Goal: Task Accomplishment & Management: Understand process/instructions

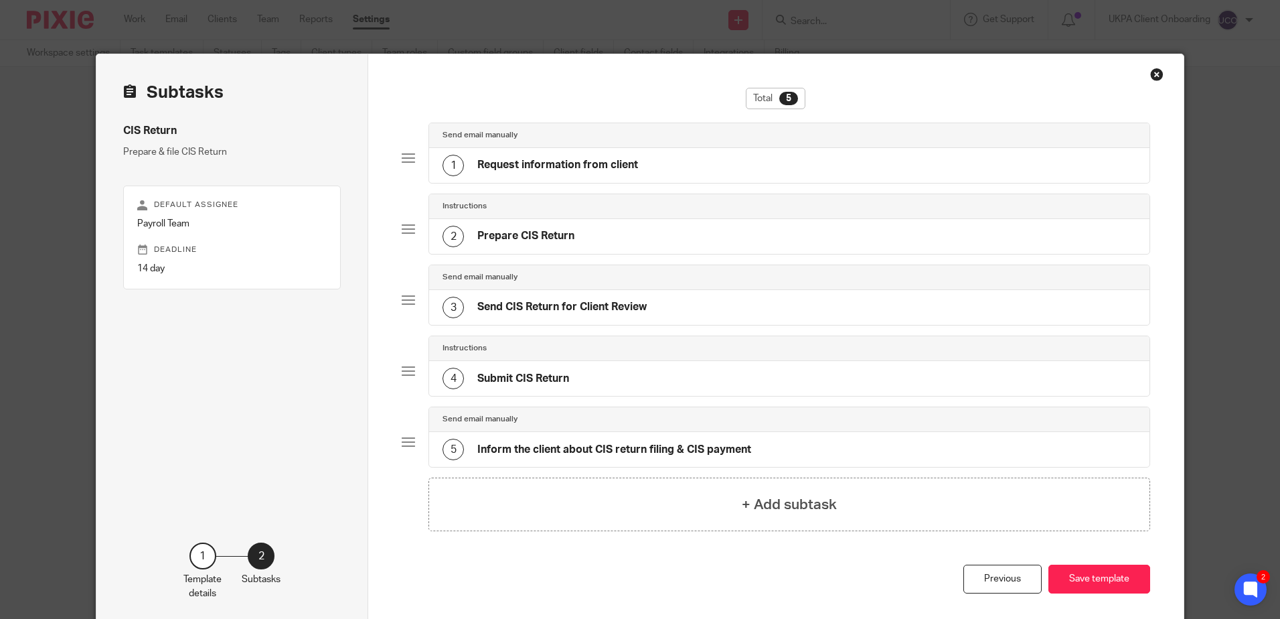
click at [517, 146] on div "Send email manually" at bounding box center [789, 135] width 720 height 25
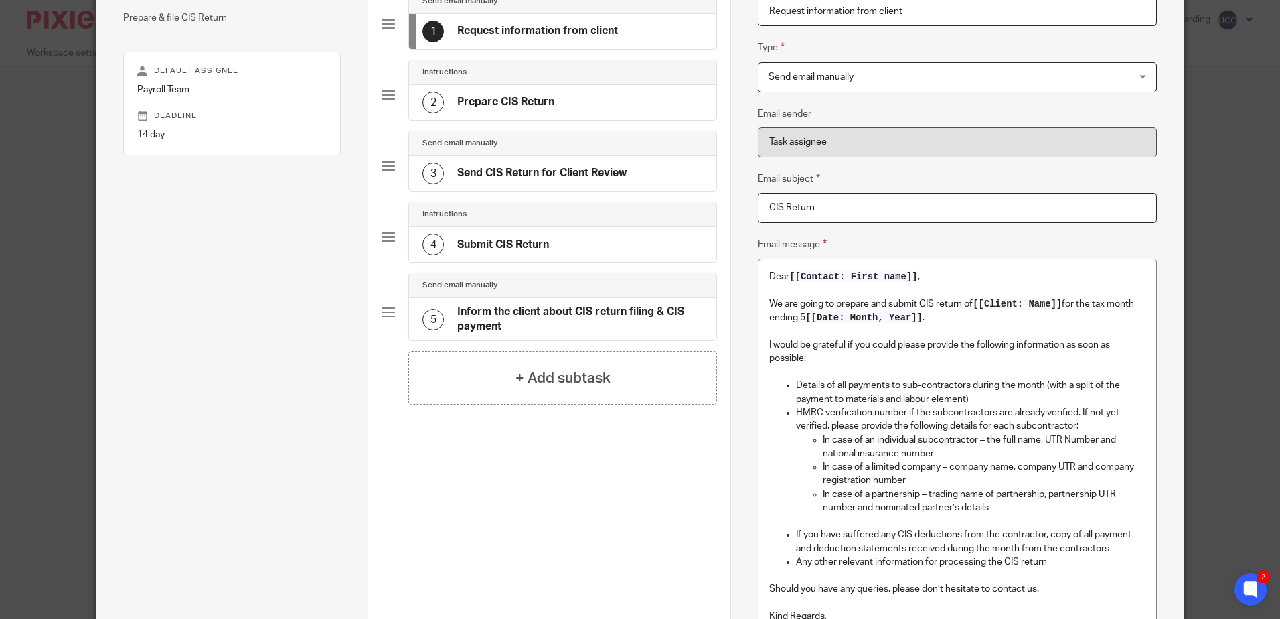
click at [547, 99] on h4 "Prepare CIS Return" at bounding box center [505, 102] width 97 height 14
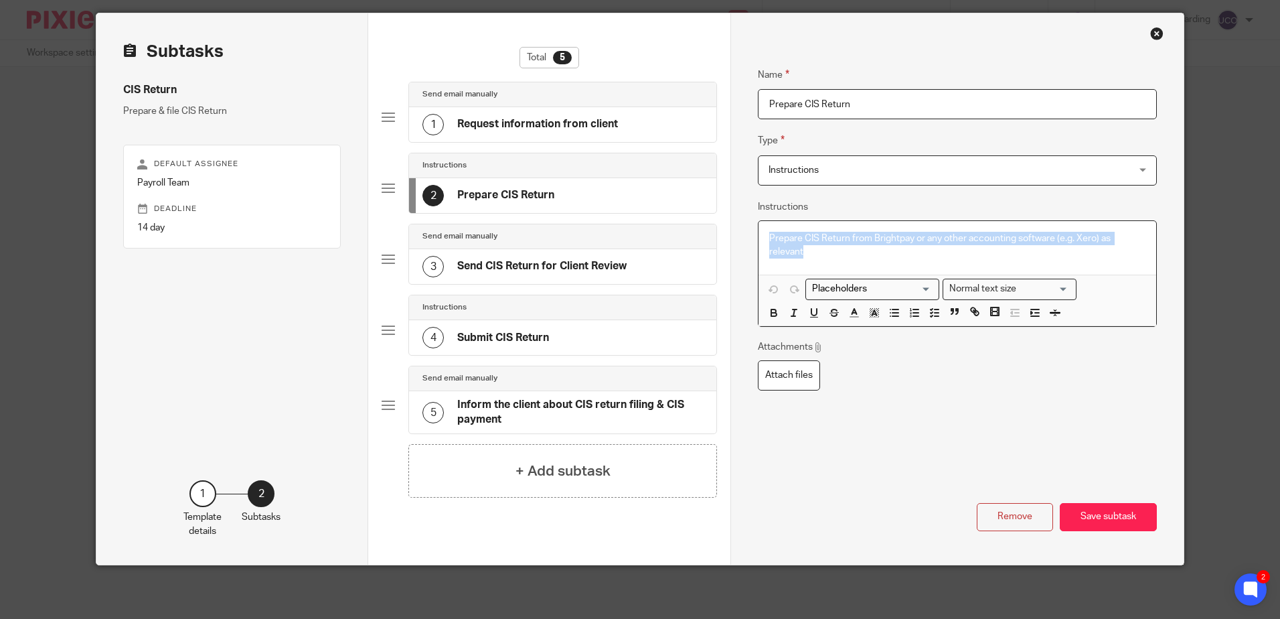
drag, startPoint x: 807, startPoint y: 254, endPoint x: 732, endPoint y: 220, distance: 82.4
click at [732, 220] on div "Name Request information from client Type Send email manually Send email manual…" at bounding box center [956, 288] width 453 height 551
click at [854, 210] on div "Name Prepare CIS Return Type Instructions Instructions Instructions Send automa…" at bounding box center [957, 253] width 398 height 413
click at [926, 166] on span "Instructions" at bounding box center [924, 170] width 310 height 28
click at [955, 134] on fieldset "Type Instructions Instructions Instructions Send automated email Send email man…" at bounding box center [957, 159] width 398 height 52
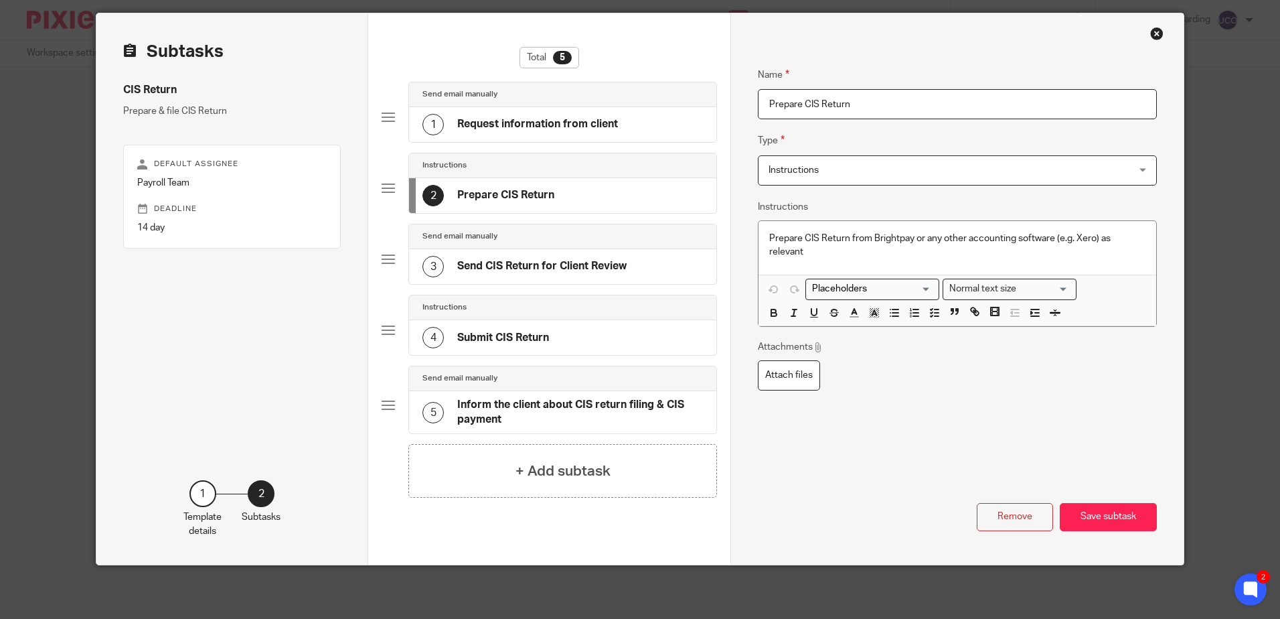
click at [475, 348] on div "4 Submit CIS Return" at bounding box center [485, 337] width 127 height 21
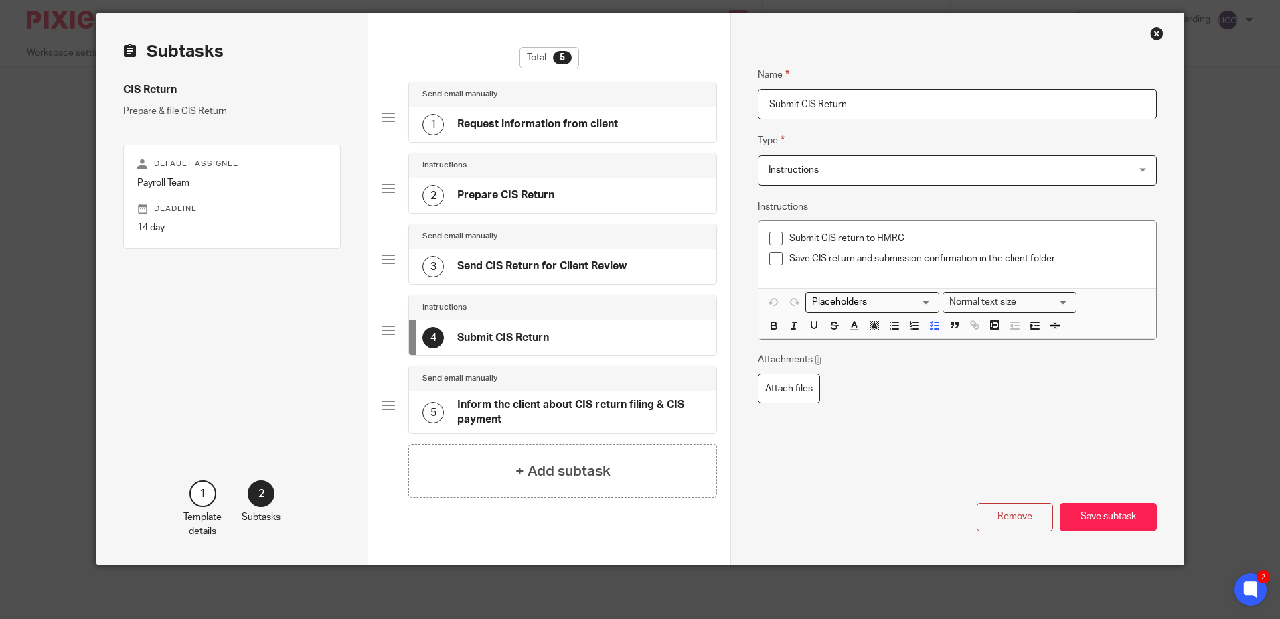
click at [597, 264] on h4 "Send CIS Return for Client Review" at bounding box center [541, 266] width 169 height 14
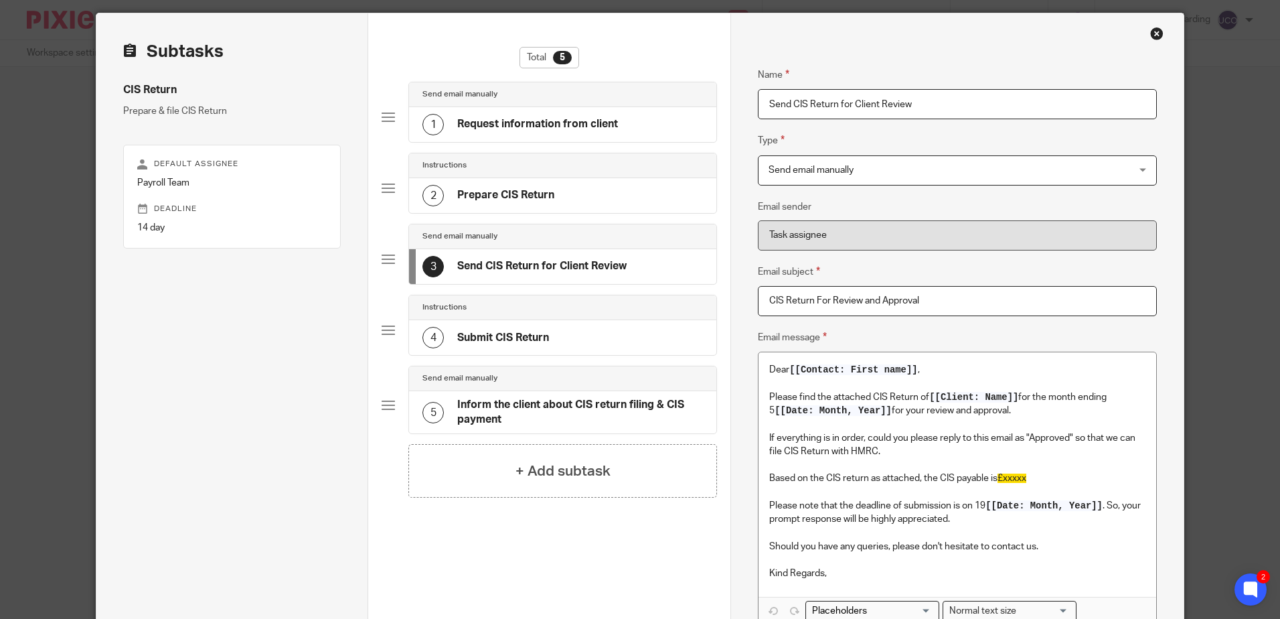
click at [556, 335] on div "4 Submit CIS Return" at bounding box center [562, 337] width 307 height 35
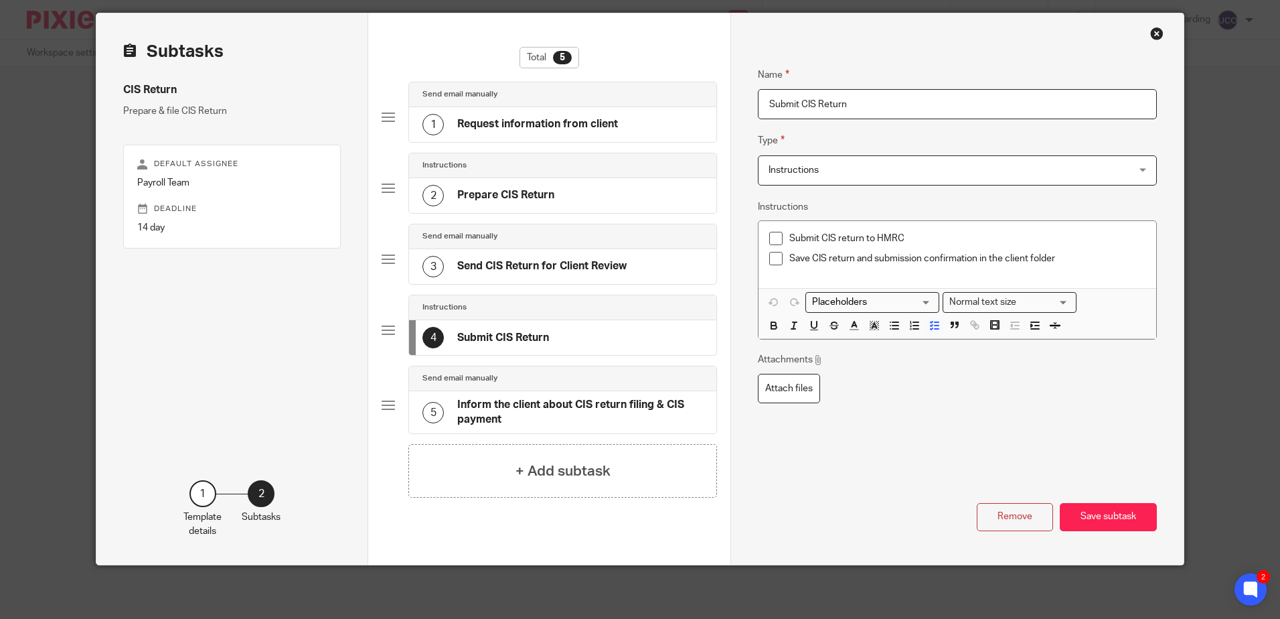
click at [566, 270] on h4 "Send CIS Return for Client Review" at bounding box center [541, 266] width 169 height 14
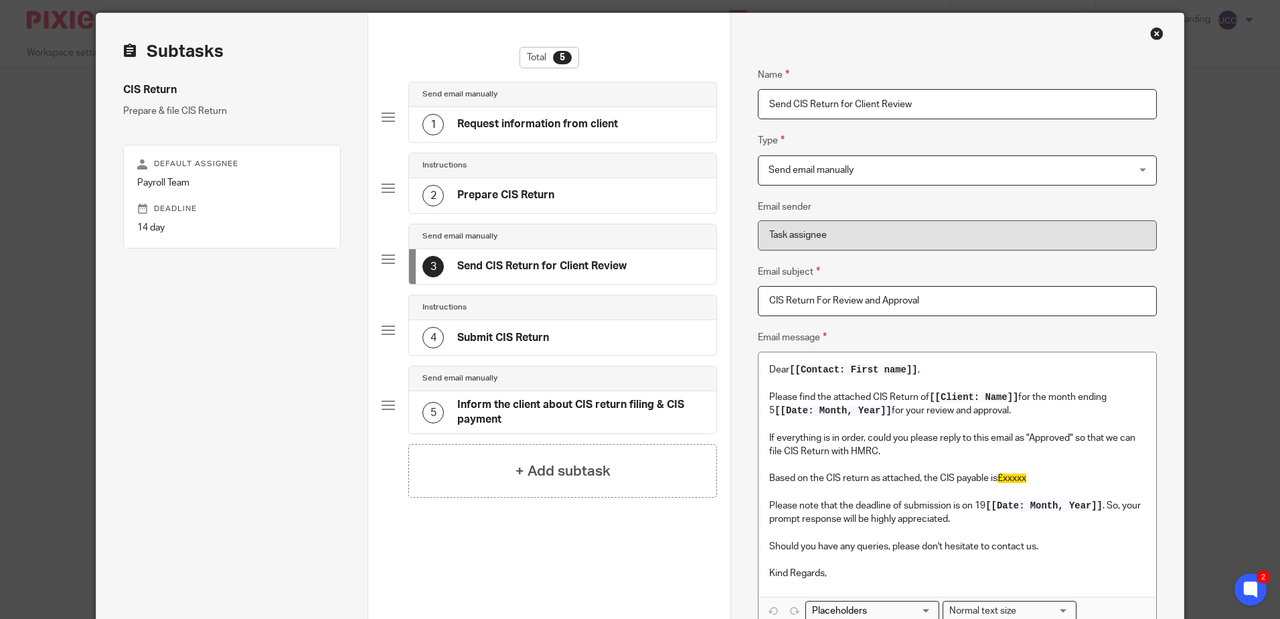
click at [1150, 34] on div "Close this dialog window" at bounding box center [1156, 33] width 13 height 13
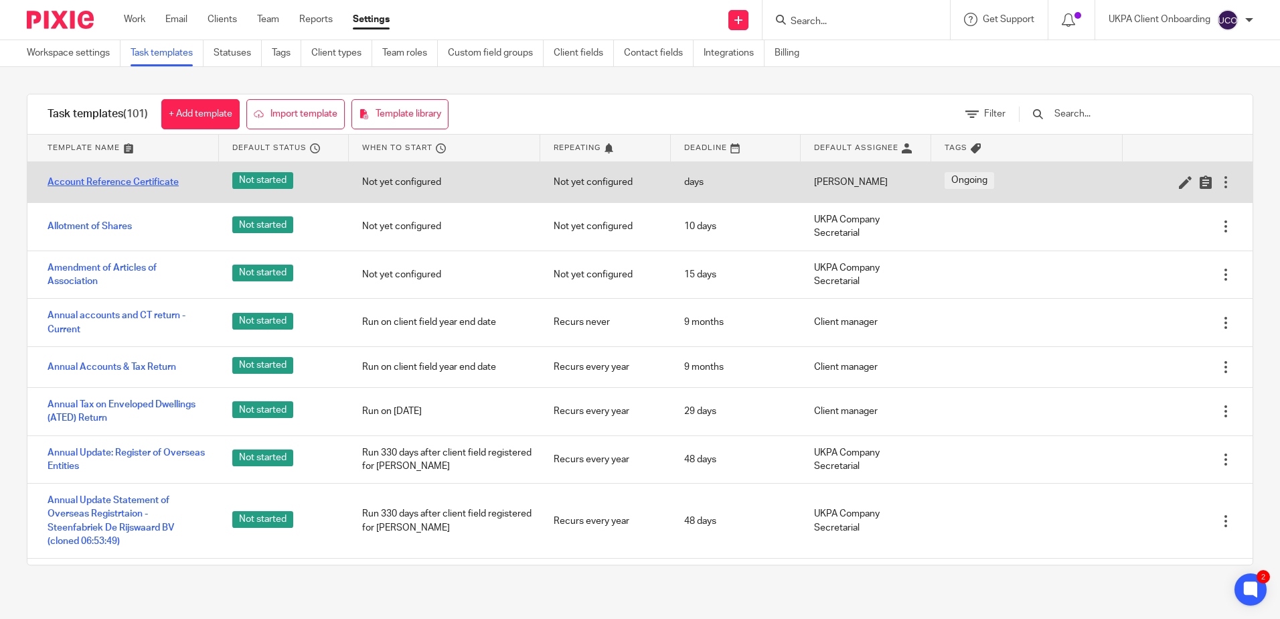
click at [87, 181] on link "Account Reference Certificate" at bounding box center [113, 181] width 131 height 13
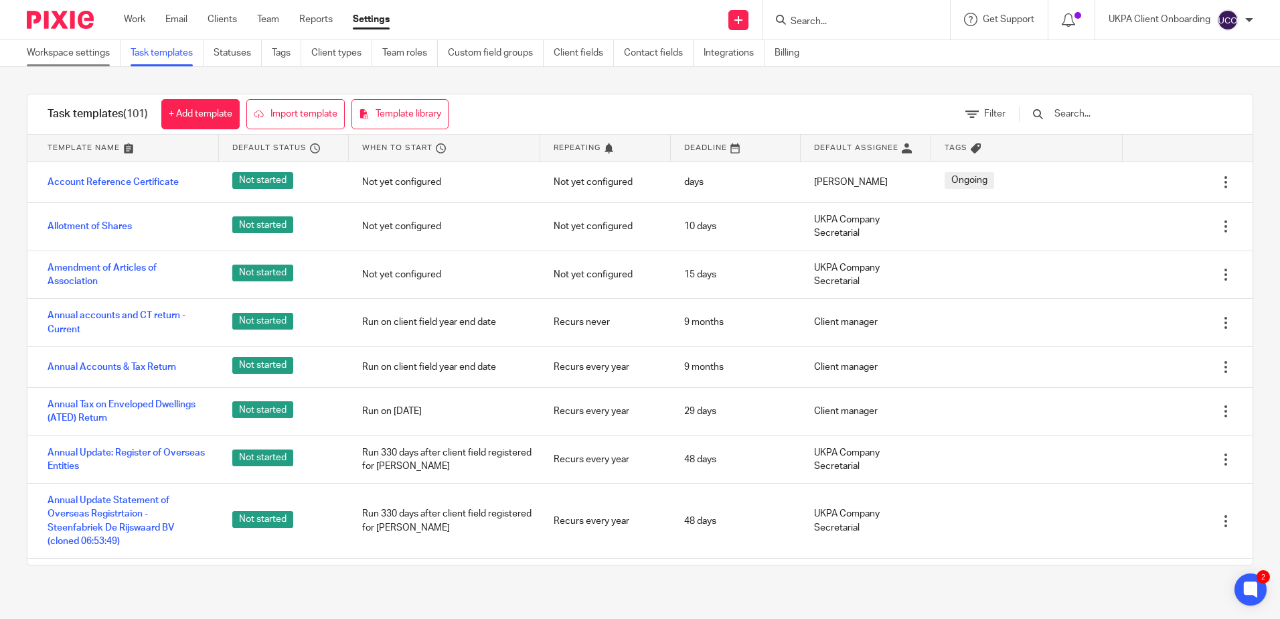
click at [96, 46] on link "Workspace settings" at bounding box center [74, 53] width 94 height 26
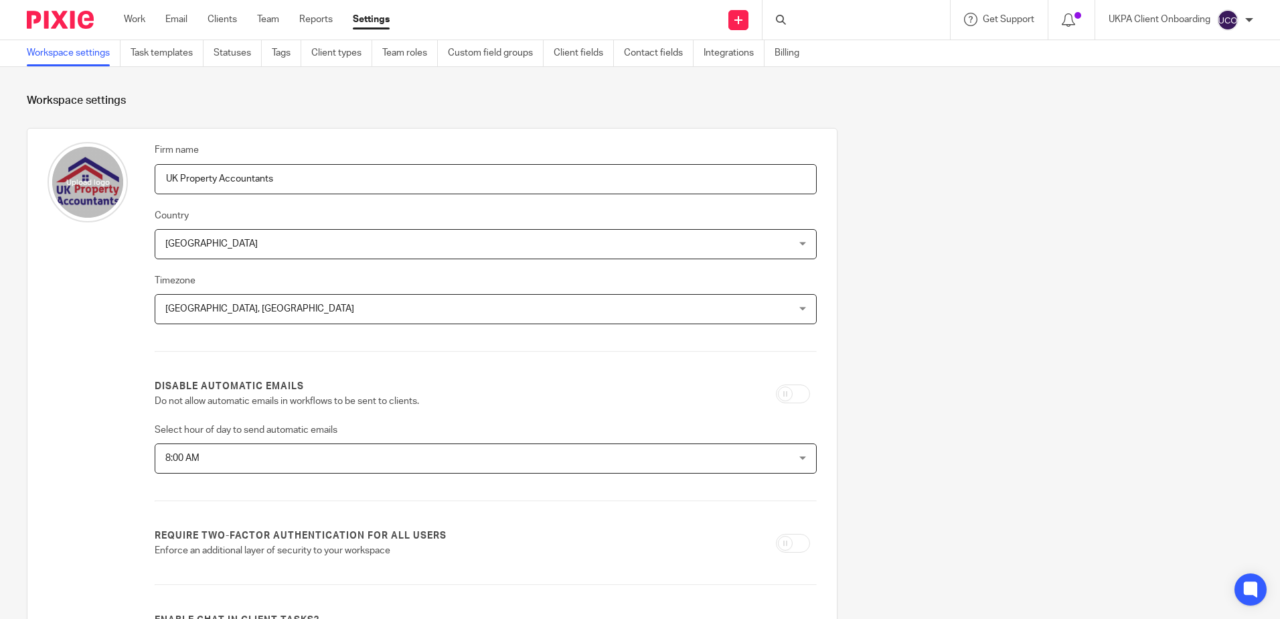
click at [139, 27] on div "Work Email Clients Team Reports Settings Work Email Clients Team Reports Settin…" at bounding box center [259, 19] width 299 height 39
click at [136, 23] on link "Work" at bounding box center [134, 19] width 21 height 13
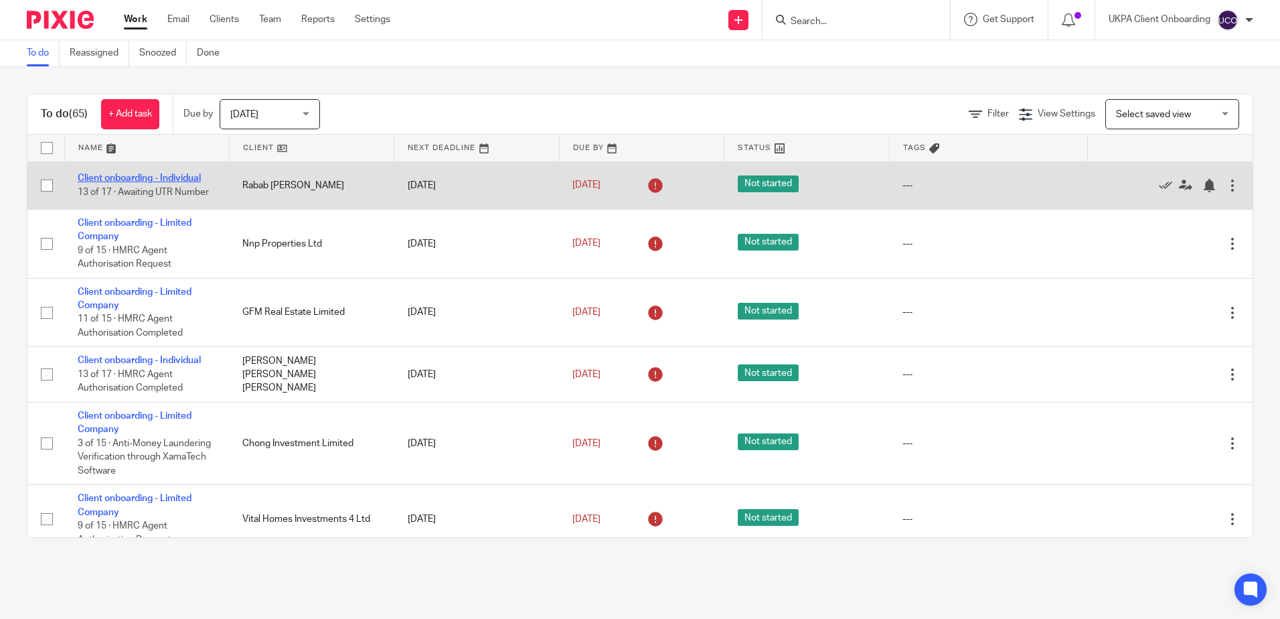
click at [162, 175] on link "Client onboarding - Individual" at bounding box center [139, 177] width 123 height 9
